Goal: Task Accomplishment & Management: Manage account settings

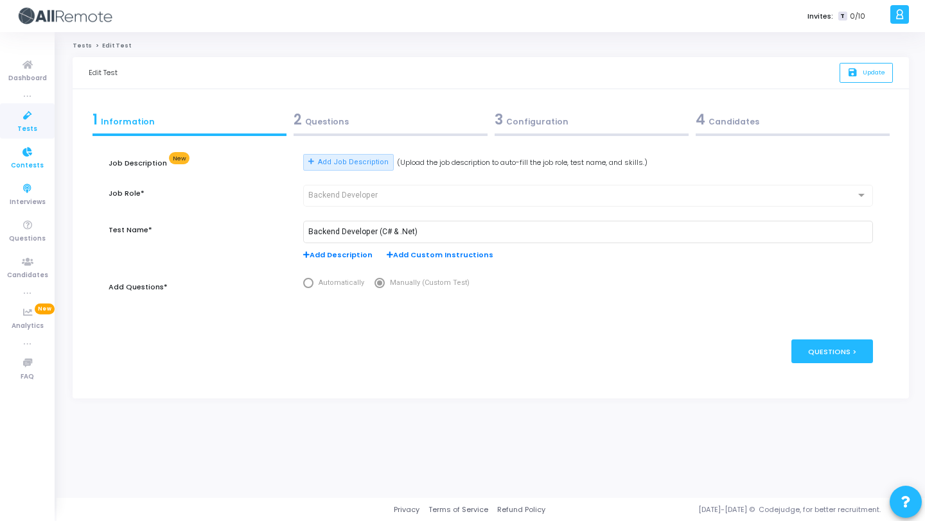
click at [30, 173] on link "Contests" at bounding box center [27, 157] width 55 height 35
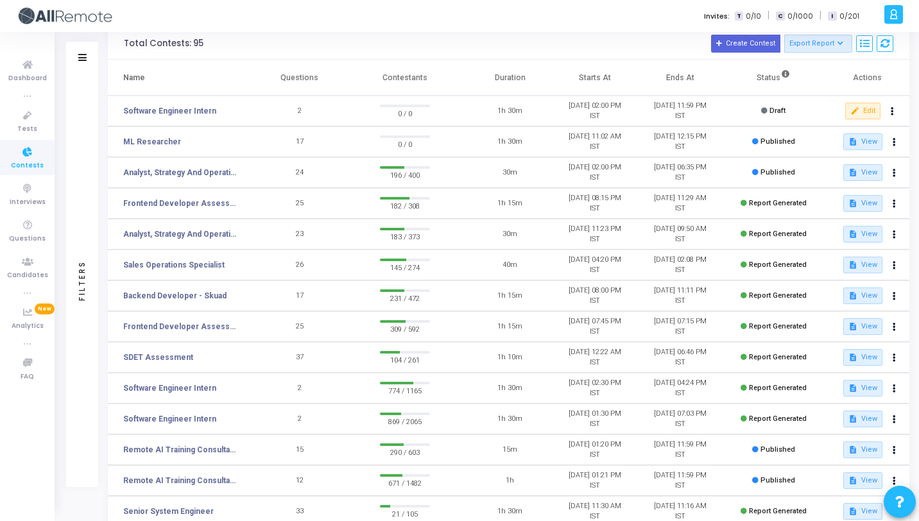
scroll to position [17, 0]
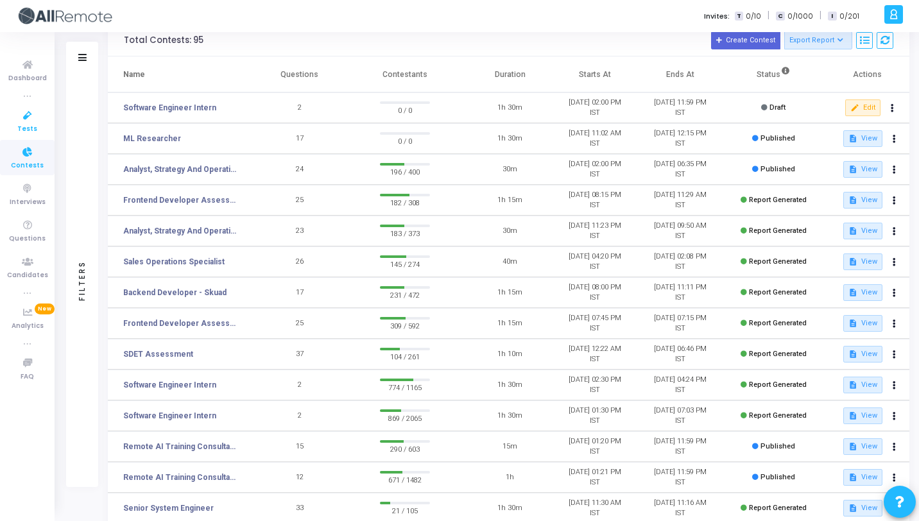
click at [44, 119] on link "Tests" at bounding box center [27, 120] width 55 height 35
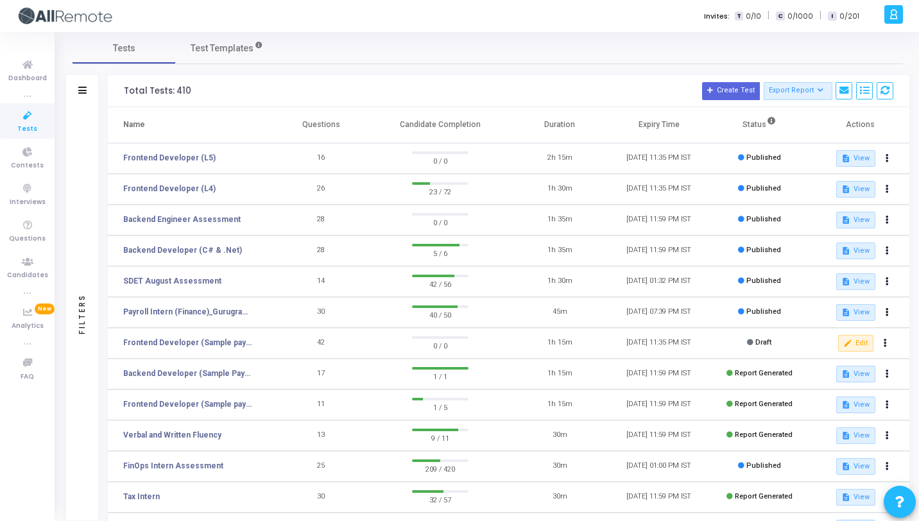
scroll to position [8, 0]
click at [860, 163] on button "description View" at bounding box center [856, 160] width 39 height 17
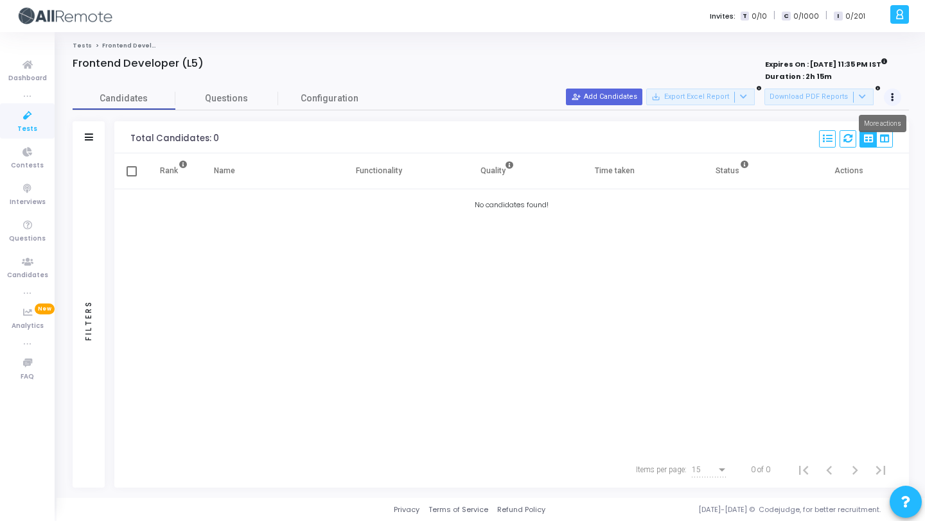
click at [894, 93] on button at bounding box center [892, 98] width 18 height 18
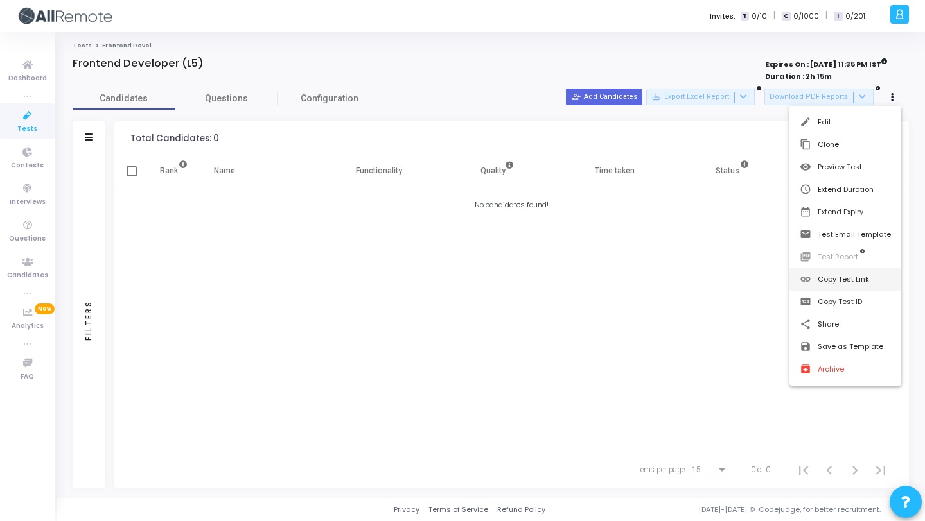
click at [860, 281] on button "link Copy Test Link" at bounding box center [845, 279] width 112 height 22
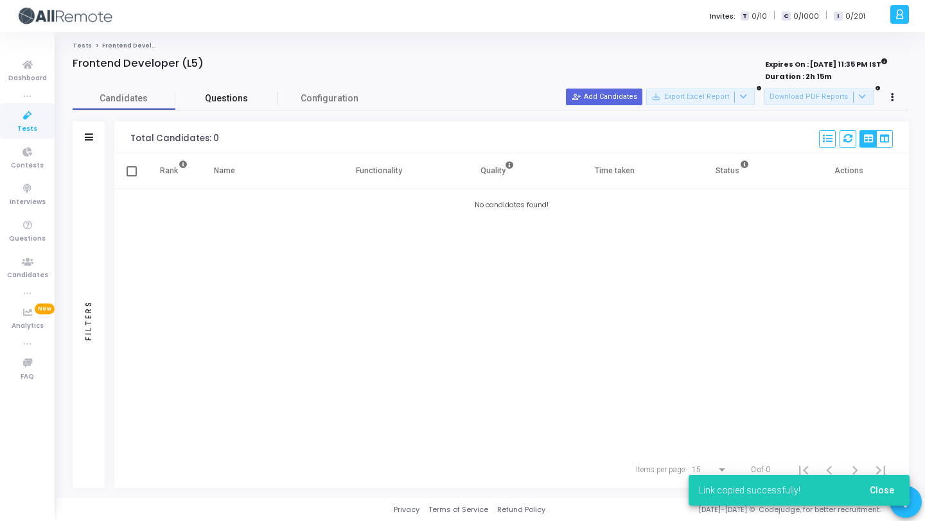
click at [234, 90] on link "Questions" at bounding box center [226, 98] width 103 height 22
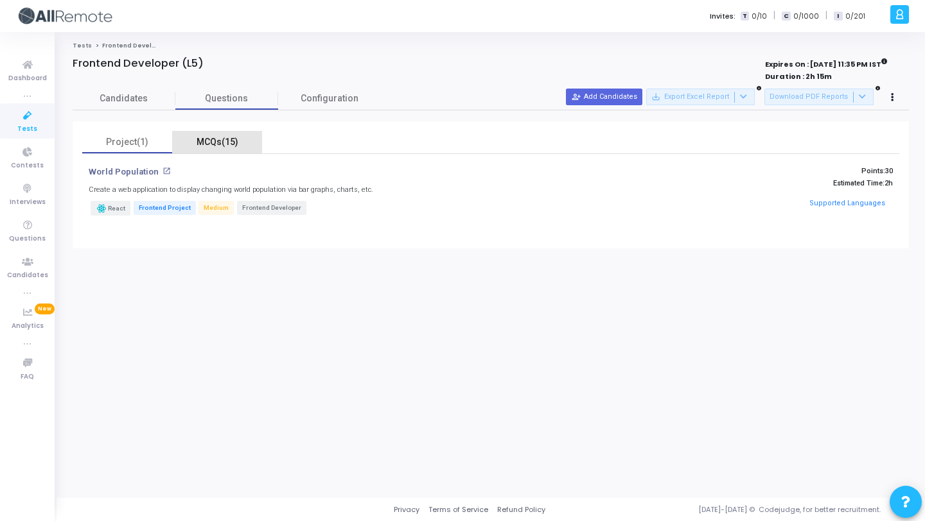
click at [210, 131] on div "MCQs(15)" at bounding box center [217, 142] width 90 height 22
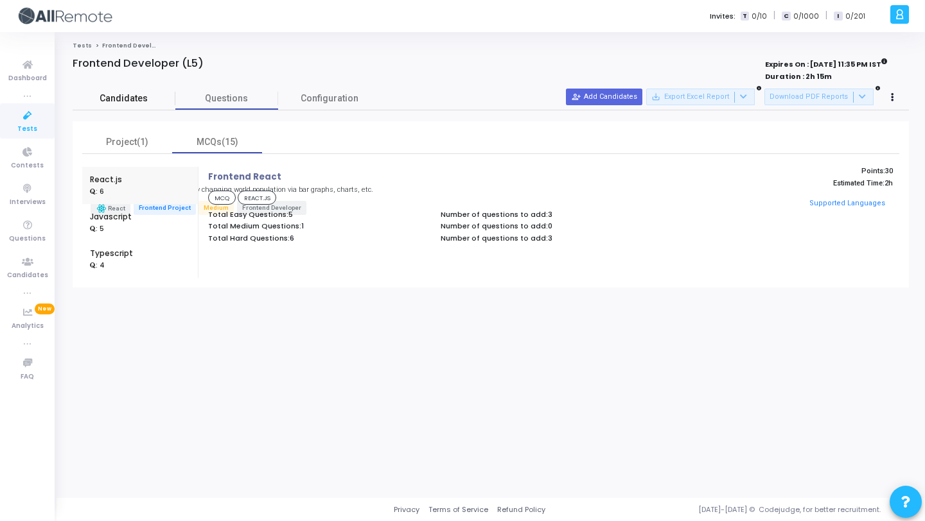
click at [130, 98] on span "Candidates" at bounding box center [124, 98] width 103 height 13
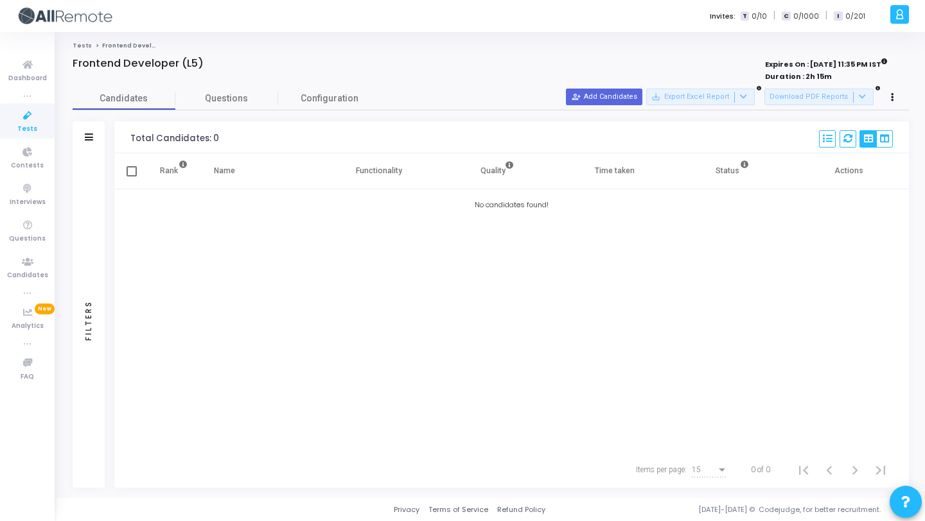
click at [28, 122] on icon at bounding box center [27, 116] width 27 height 16
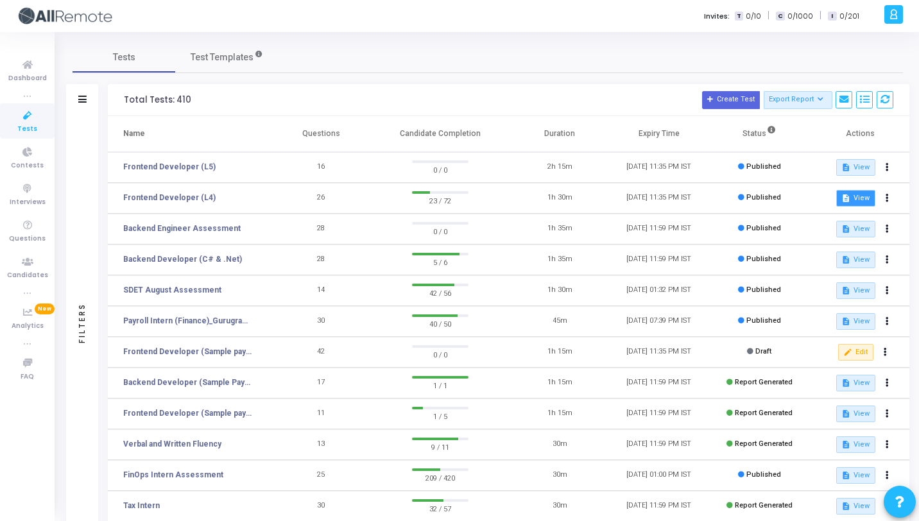
click at [855, 198] on button "description View" at bounding box center [856, 198] width 39 height 17
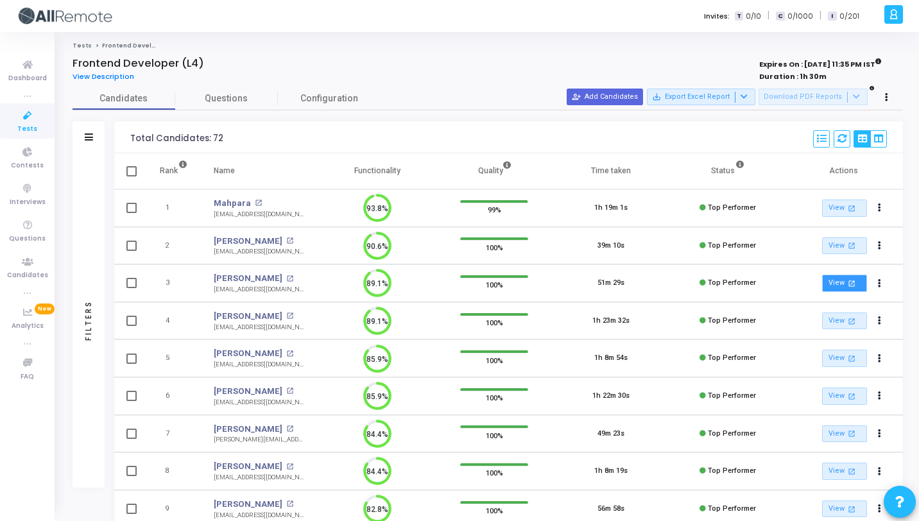
click at [849, 282] on mat-icon "open_in_new" at bounding box center [852, 283] width 11 height 11
click at [844, 324] on link "View open_in_new" at bounding box center [844, 321] width 45 height 17
click at [832, 474] on link "View open_in_new" at bounding box center [844, 471] width 45 height 17
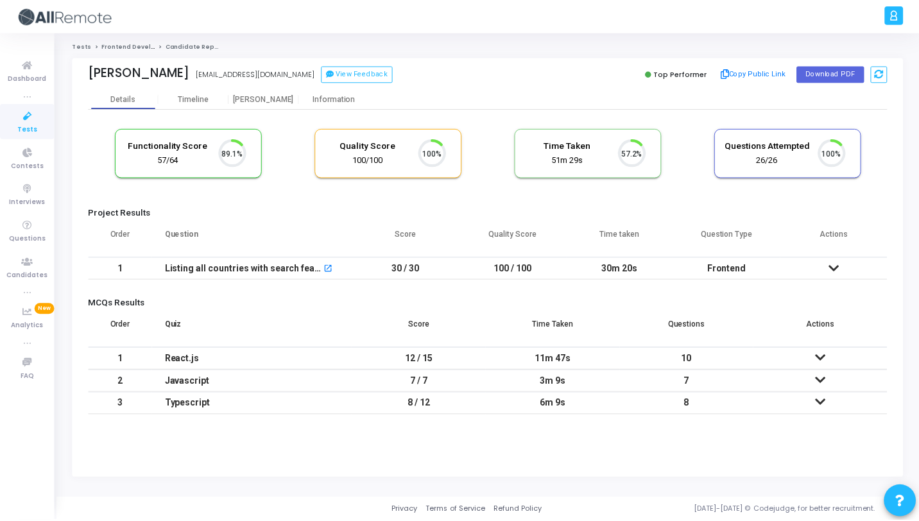
scroll to position [27, 33]
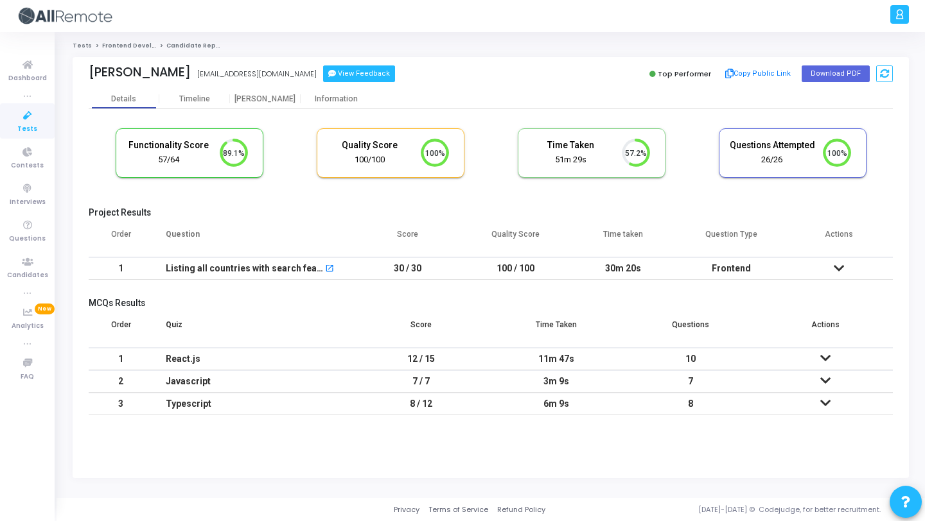
click at [323, 75] on button "View Feedback" at bounding box center [359, 73] width 72 height 17
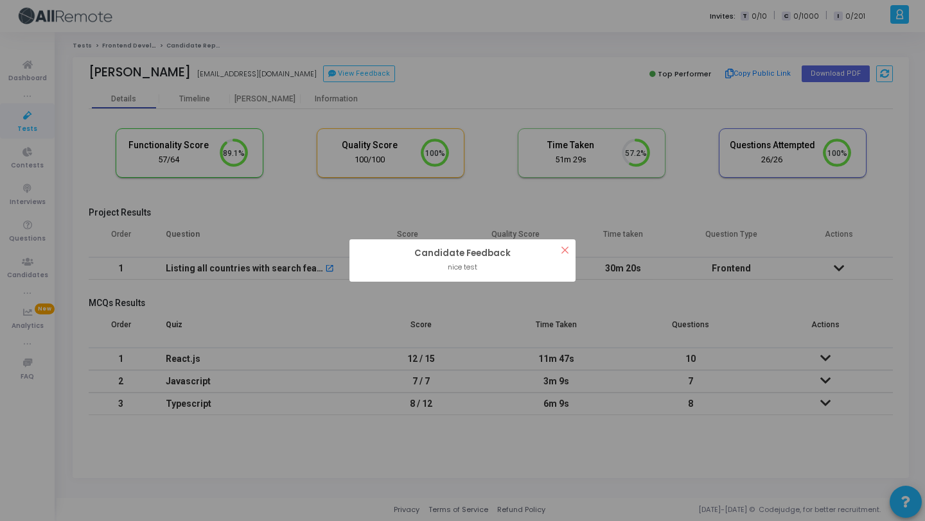
click at [318, 119] on div "? ! i Candidate Feedback × nice test OK Cancel" at bounding box center [462, 260] width 925 height 521
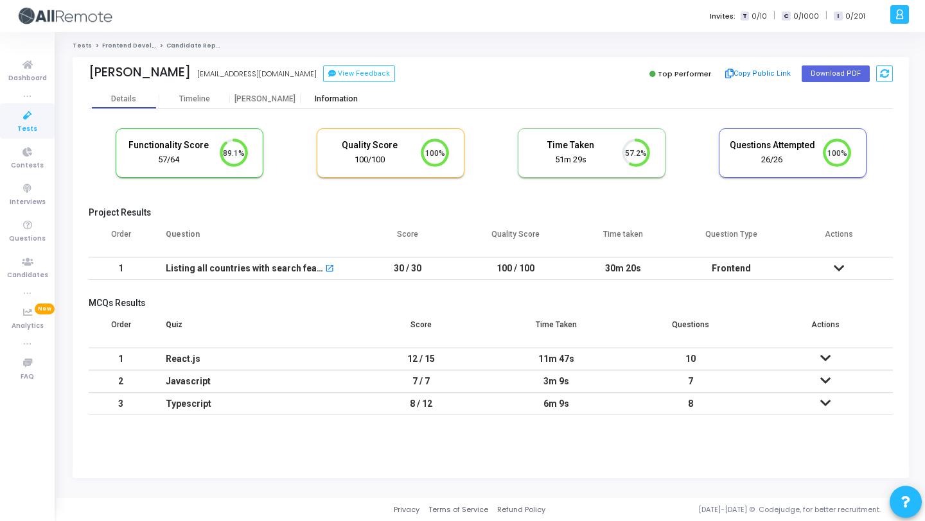
click at [340, 100] on div "Information" at bounding box center [335, 99] width 71 height 10
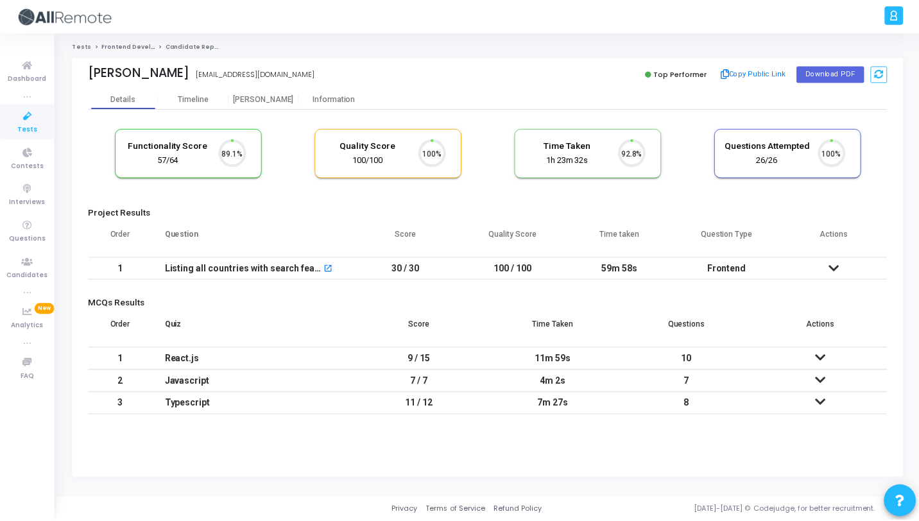
scroll to position [27, 33]
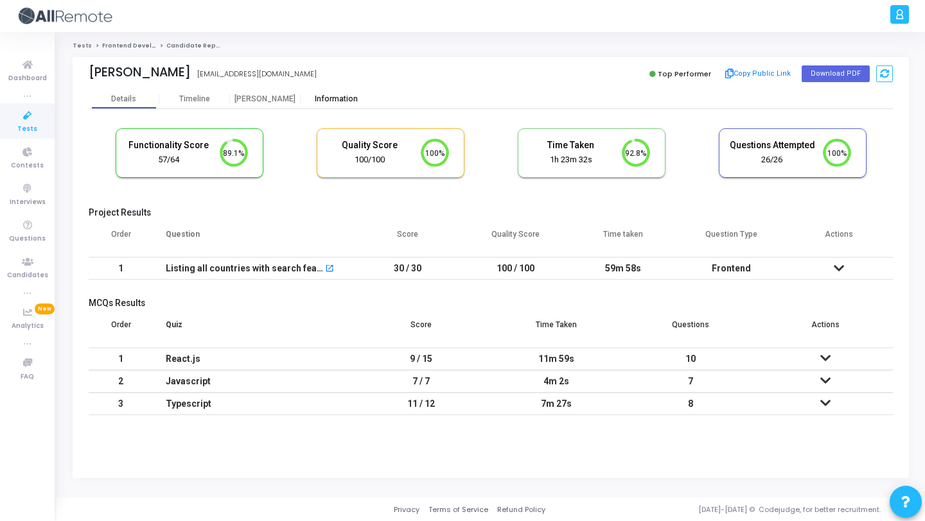
click at [335, 102] on div "Information" at bounding box center [335, 99] width 71 height 10
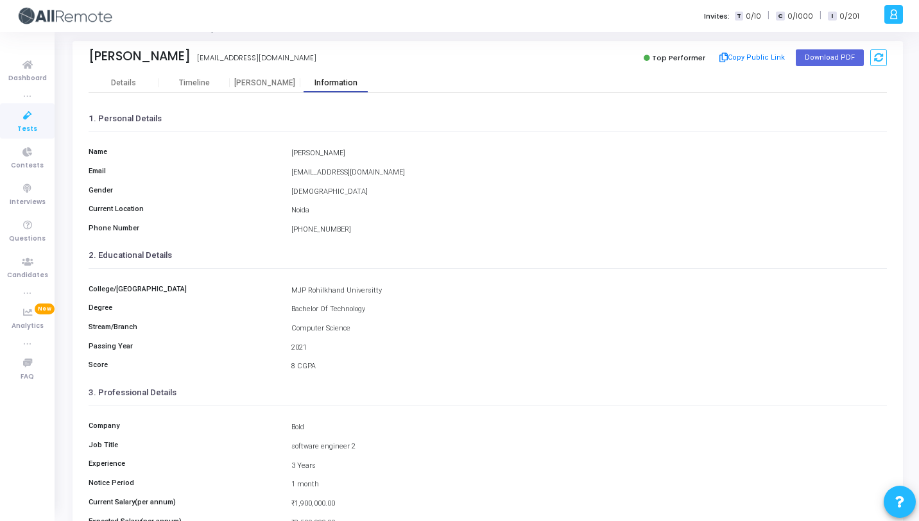
scroll to position [15, 0]
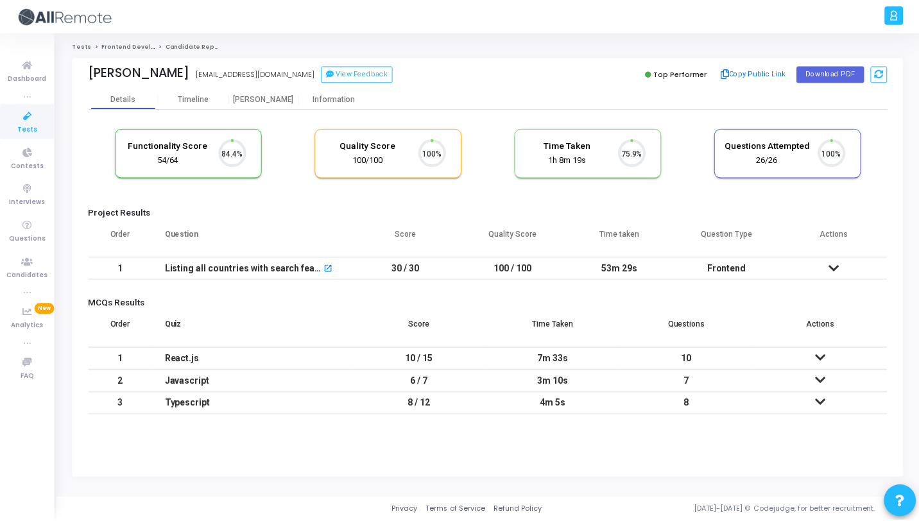
scroll to position [27, 33]
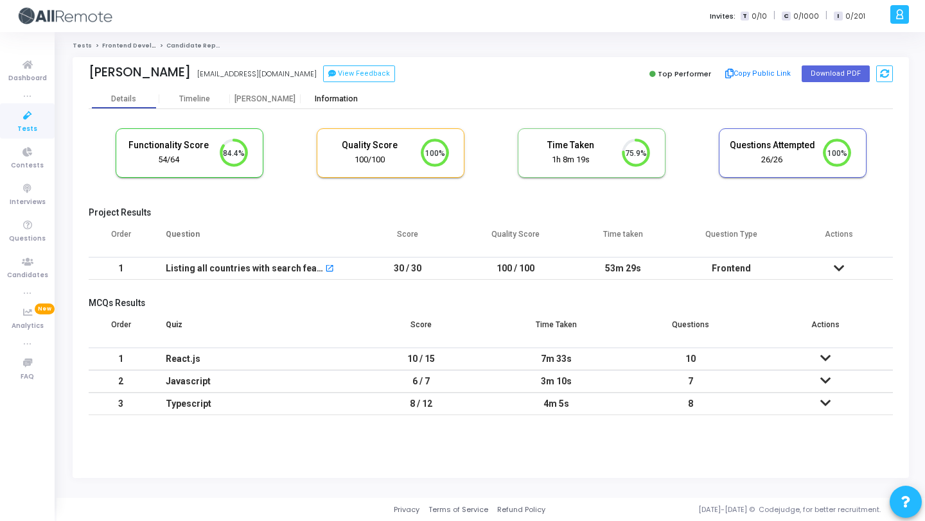
click at [337, 98] on div "Information" at bounding box center [335, 99] width 71 height 10
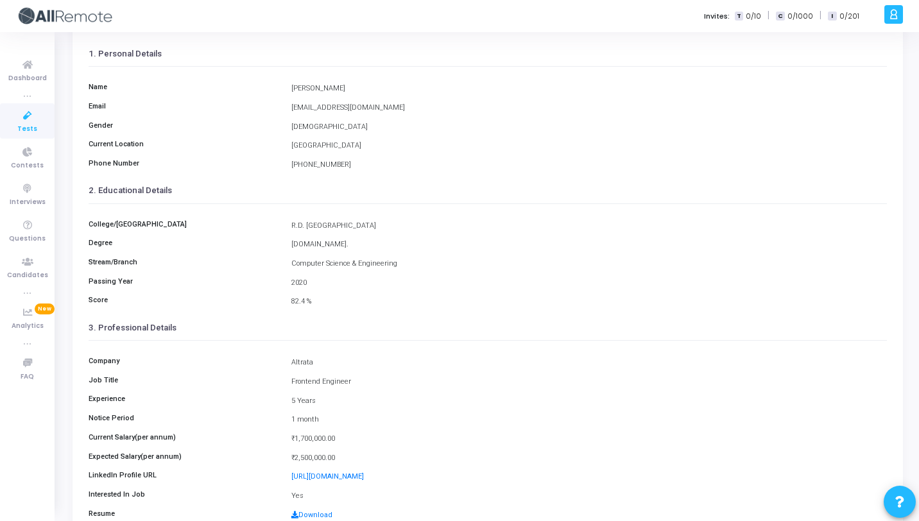
scroll to position [24, 0]
